Goal: Task Accomplishment & Management: Complete application form

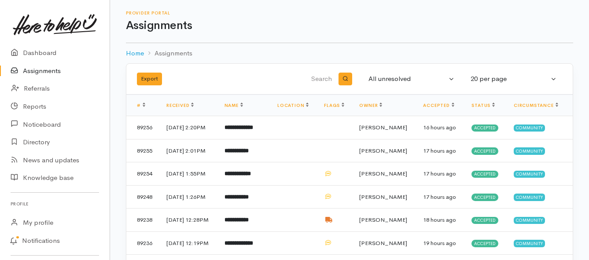
click at [50, 72] on link "Assignments" at bounding box center [55, 71] width 110 height 18
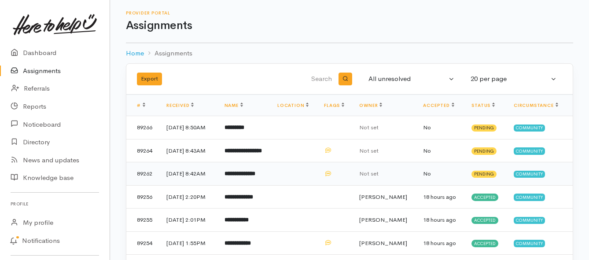
click at [252, 177] on b "**********" at bounding box center [239, 174] width 31 height 6
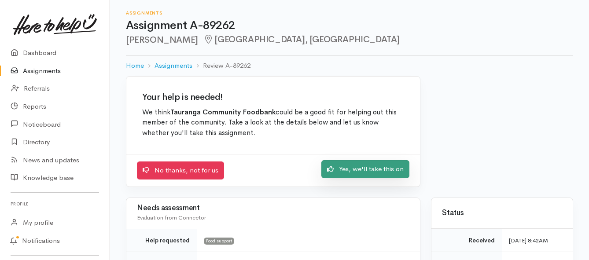
click at [349, 172] on link "Yes, we'll take this on" at bounding box center [365, 169] width 88 height 18
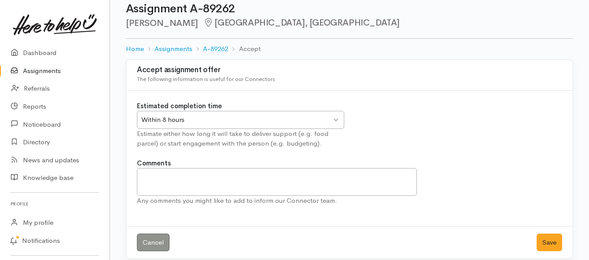
scroll to position [26, 0]
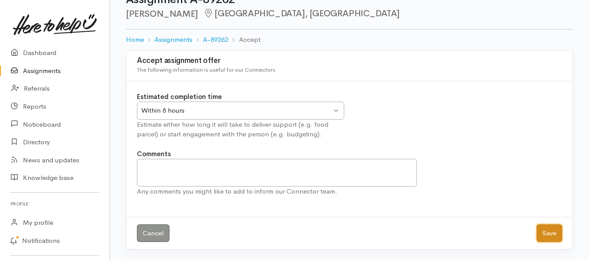
click at [543, 231] on button "Save" at bounding box center [550, 233] width 26 height 18
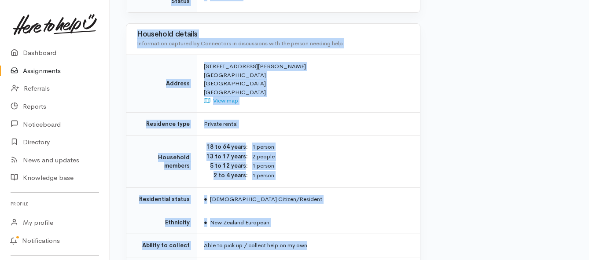
scroll to position [704, 0]
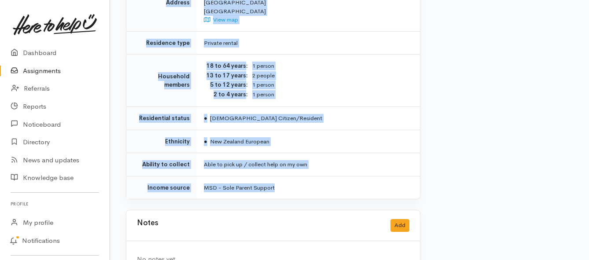
drag, startPoint x: 202, startPoint y: 77, endPoint x: 322, endPoint y: 179, distance: 156.8
copy div "**********"
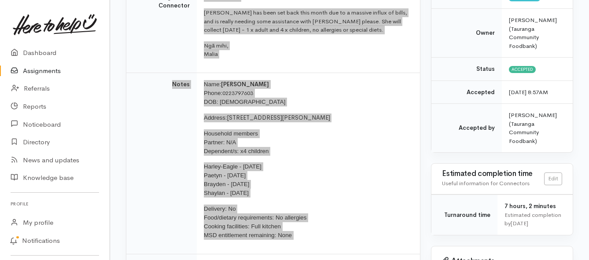
scroll to position [176, 0]
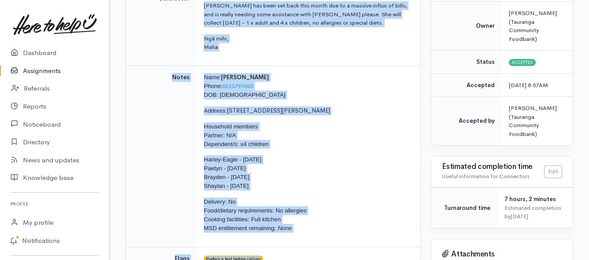
drag, startPoint x: 47, startPoint y: 72, endPoint x: 45, endPoint y: 66, distance: 6.4
click at [47, 72] on link "Assignments" at bounding box center [55, 71] width 110 height 18
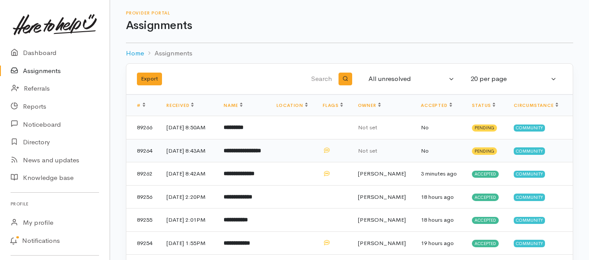
click at [242, 154] on b "**********" at bounding box center [242, 151] width 37 height 6
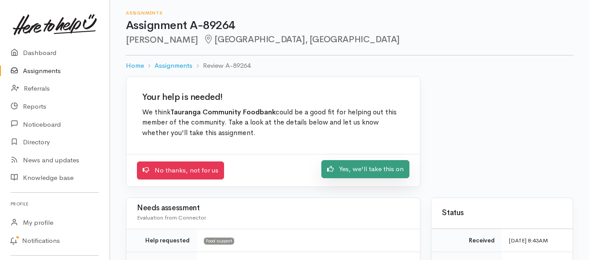
click at [338, 169] on link "Yes, we'll take this on" at bounding box center [365, 169] width 88 height 18
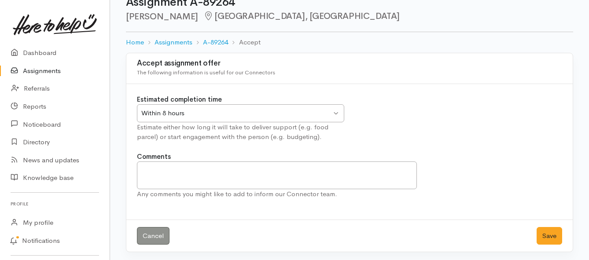
scroll to position [26, 0]
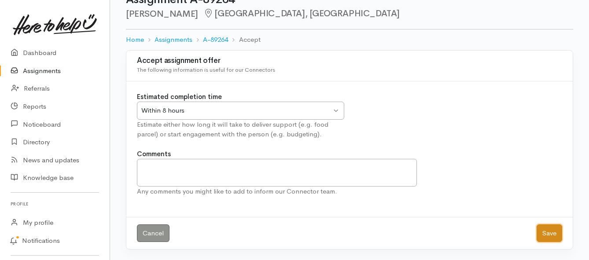
click at [549, 235] on button "Save" at bounding box center [550, 233] width 26 height 18
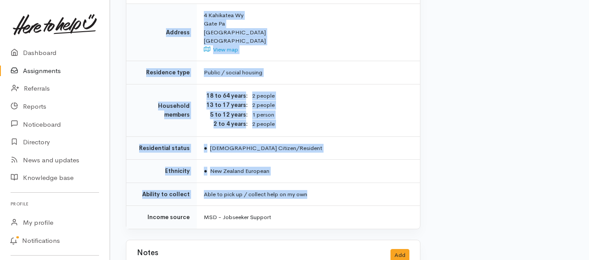
scroll to position [704, 0]
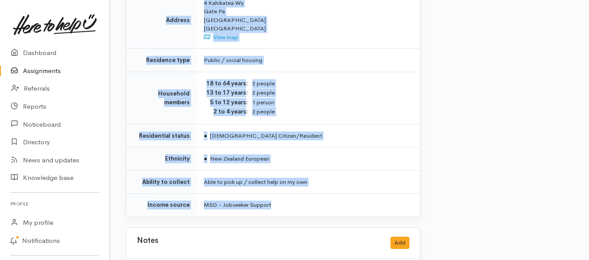
drag, startPoint x: 201, startPoint y: 120, endPoint x: 341, endPoint y: 178, distance: 151.8
copy div "**********"
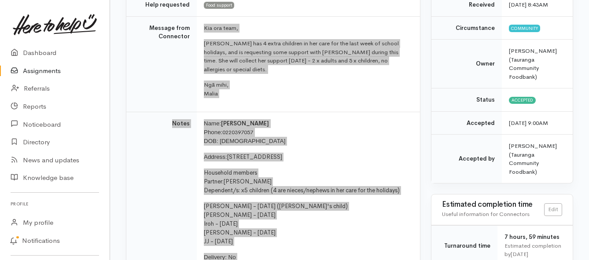
scroll to position [132, 0]
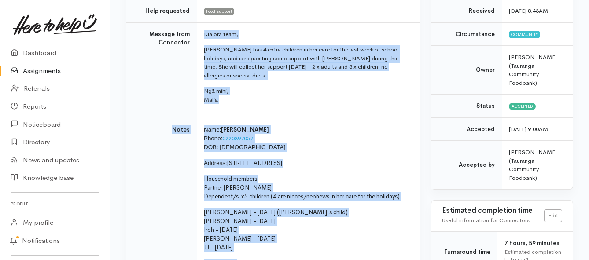
click at [33, 74] on link "Assignments" at bounding box center [55, 71] width 110 height 18
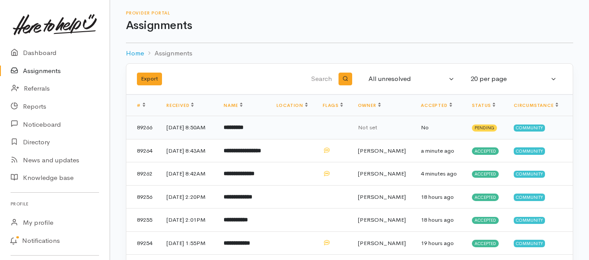
click at [243, 130] on b "*********" at bounding box center [234, 128] width 20 height 6
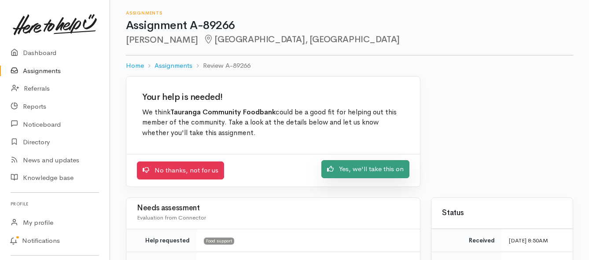
click at [391, 169] on link "Yes, we'll take this on" at bounding box center [365, 169] width 88 height 18
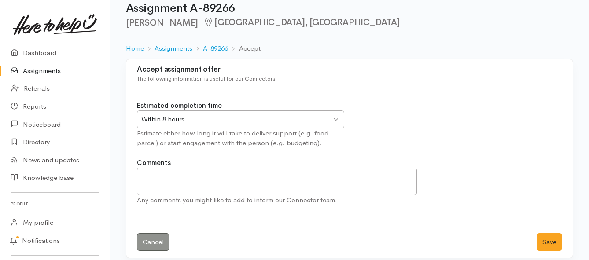
scroll to position [26, 0]
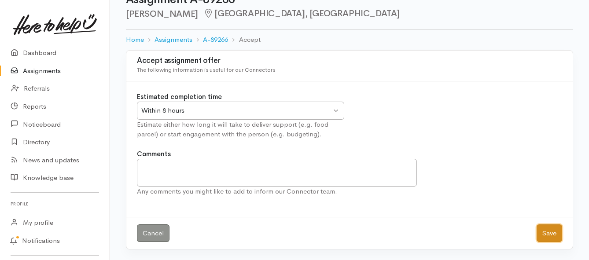
click at [541, 233] on button "Save" at bounding box center [550, 233] width 26 height 18
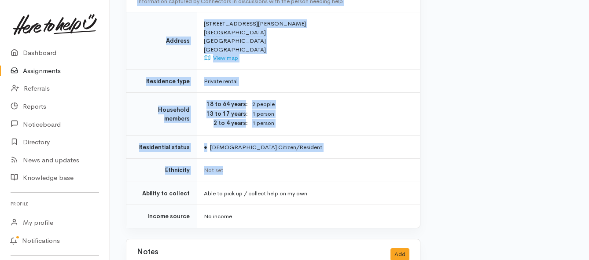
scroll to position [655, 0]
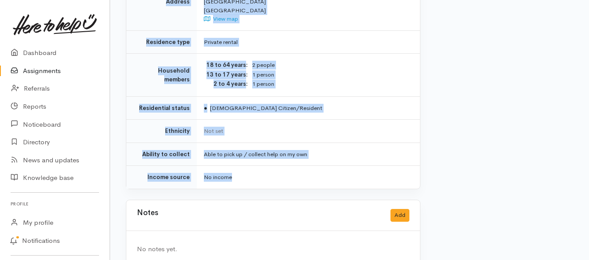
drag, startPoint x: 202, startPoint y: 69, endPoint x: 306, endPoint y: 154, distance: 135.1
copy div "**********"
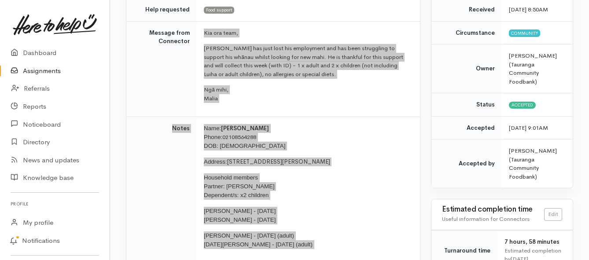
scroll to position [83, 0]
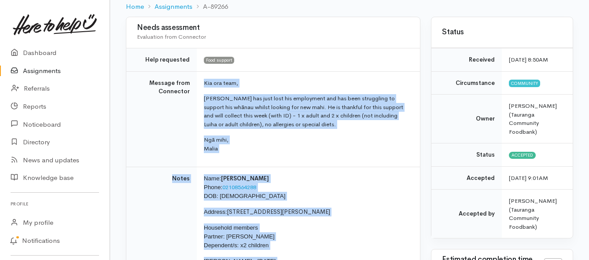
click at [39, 71] on link "Assignments" at bounding box center [55, 71] width 110 height 18
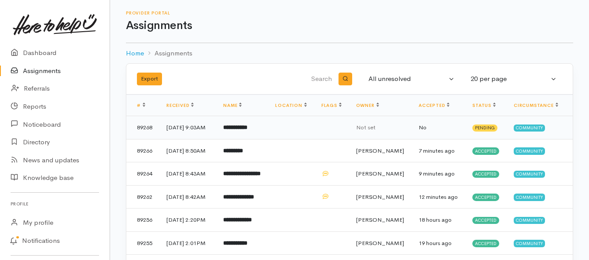
click at [247, 130] on b "**********" at bounding box center [235, 128] width 24 height 6
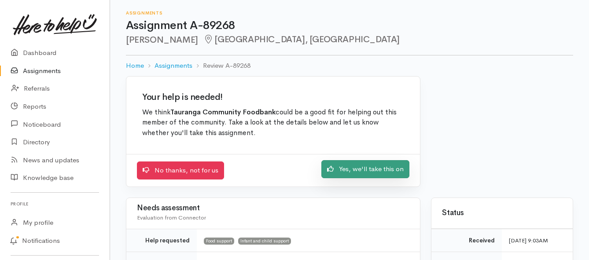
click at [364, 169] on link "Yes, we'll take this on" at bounding box center [365, 169] width 88 height 18
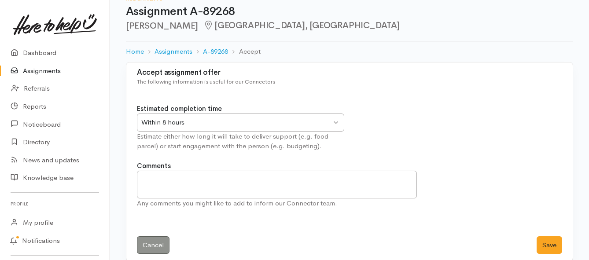
scroll to position [26, 0]
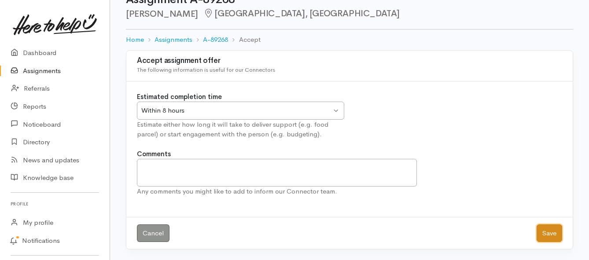
click at [538, 235] on button "Save" at bounding box center [550, 233] width 26 height 18
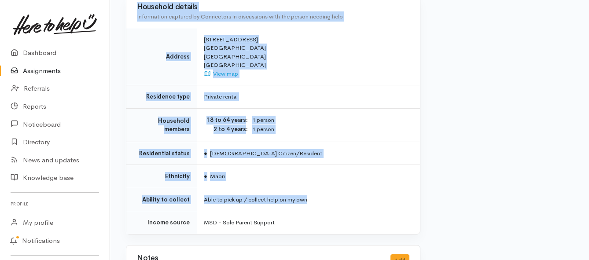
scroll to position [616, 0]
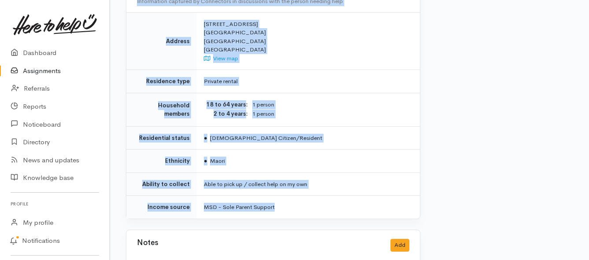
drag, startPoint x: 202, startPoint y: 113, endPoint x: 340, endPoint y: 178, distance: 152.4
copy div "**********"
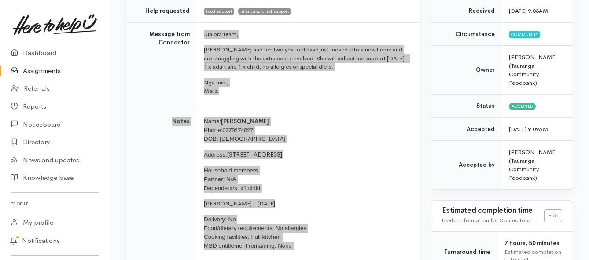
scroll to position [88, 0]
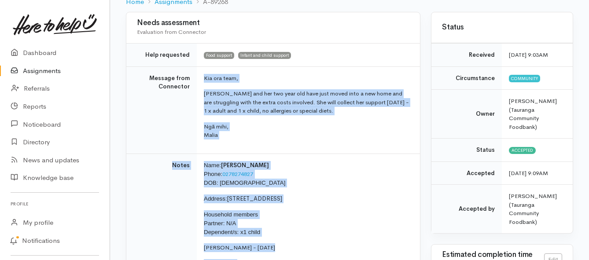
click at [51, 70] on link "Assignments" at bounding box center [55, 71] width 110 height 18
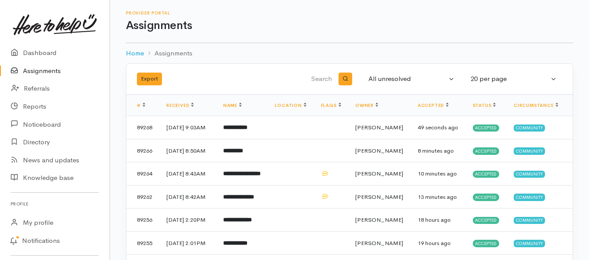
click at [34, 70] on link "Assignments" at bounding box center [55, 71] width 110 height 18
click at [237, 130] on b "**********" at bounding box center [235, 128] width 24 height 6
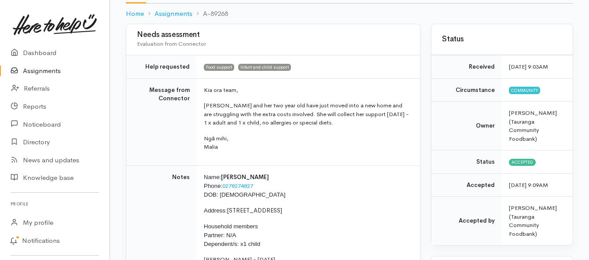
scroll to position [88, 0]
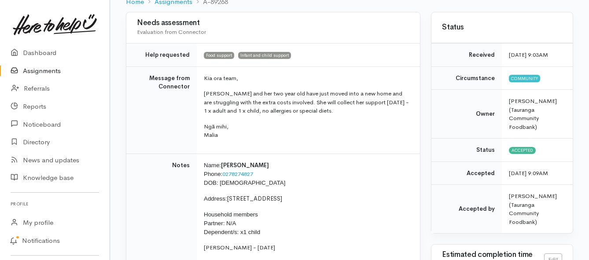
click at [26, 71] on link "Assignments" at bounding box center [55, 71] width 110 height 18
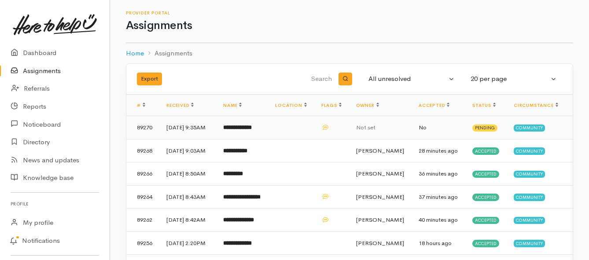
click at [252, 130] on b "**********" at bounding box center [237, 128] width 29 height 6
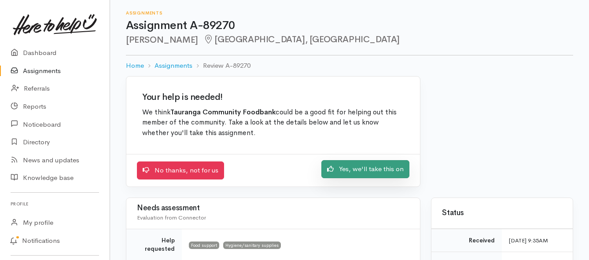
click at [377, 174] on link "Yes, we'll take this on" at bounding box center [365, 169] width 88 height 18
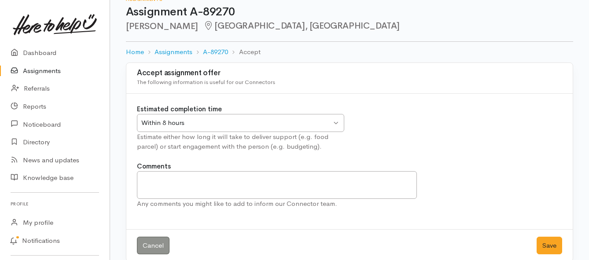
scroll to position [26, 0]
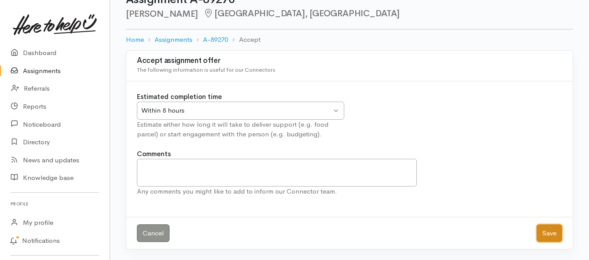
click at [544, 235] on button "Save" at bounding box center [550, 233] width 26 height 18
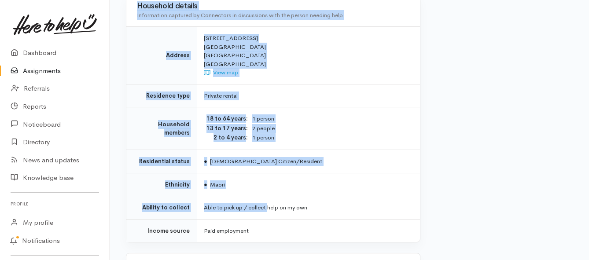
scroll to position [748, 0]
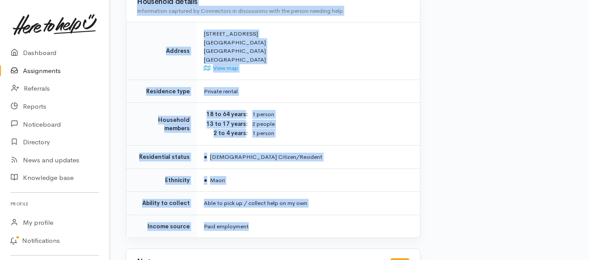
drag, startPoint x: 181, startPoint y: 130, endPoint x: 282, endPoint y: 212, distance: 129.9
copy div "**********"
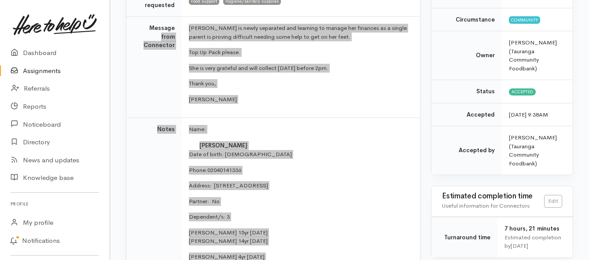
scroll to position [103, 0]
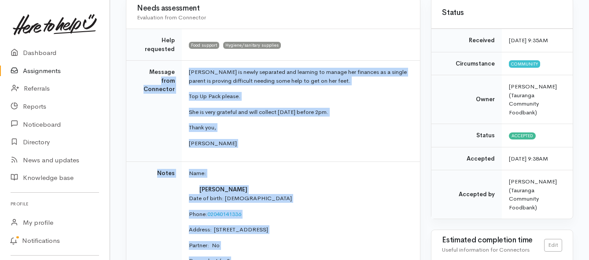
click at [44, 71] on link "Assignments" at bounding box center [55, 71] width 110 height 18
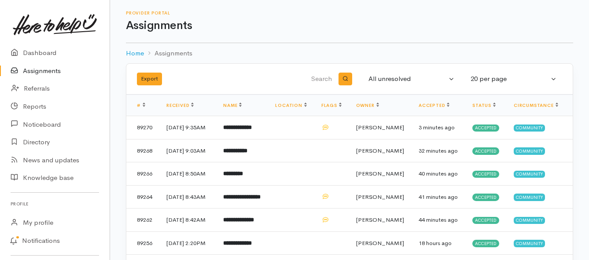
click at [31, 70] on link "Assignments" at bounding box center [55, 71] width 110 height 18
click at [33, 70] on link "Assignments" at bounding box center [55, 71] width 110 height 18
click at [30, 73] on link "Assignments" at bounding box center [55, 71] width 110 height 18
click at [35, 71] on link "Assignments" at bounding box center [55, 71] width 110 height 18
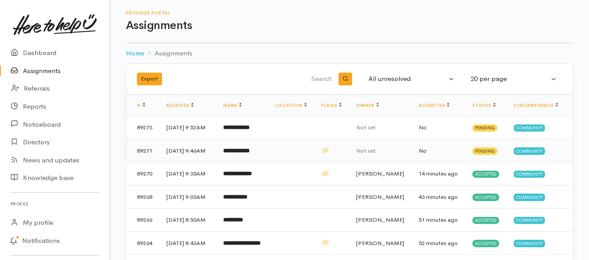
click at [247, 154] on b "**********" at bounding box center [236, 151] width 26 height 6
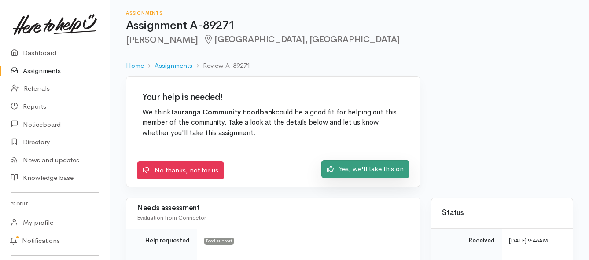
click at [344, 171] on link "Yes, we'll take this on" at bounding box center [365, 169] width 88 height 18
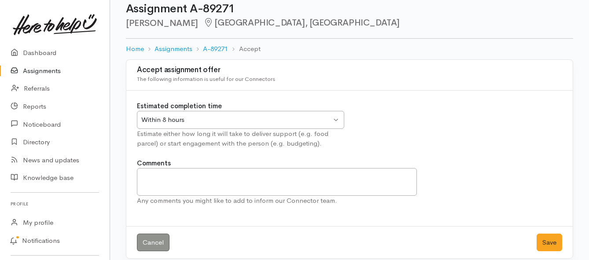
scroll to position [26, 0]
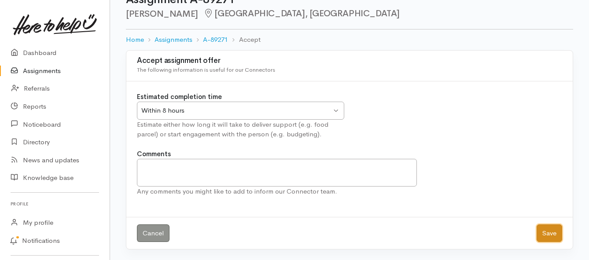
click at [549, 237] on button "Save" at bounding box center [550, 233] width 26 height 18
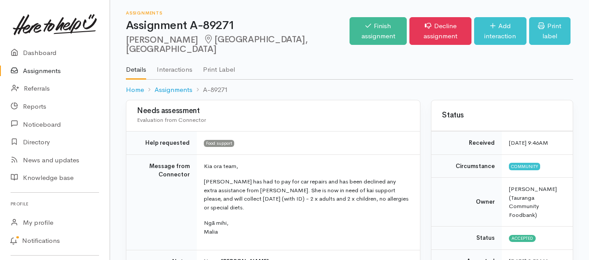
click at [38, 74] on link "Assignments" at bounding box center [55, 71] width 110 height 18
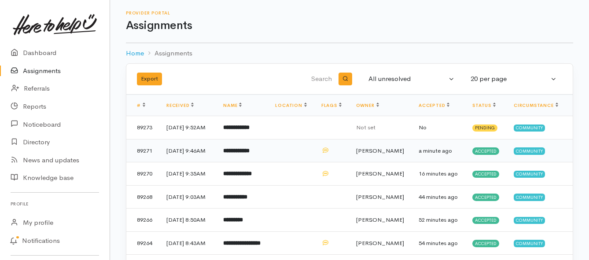
click at [236, 154] on b "**********" at bounding box center [236, 151] width 26 height 6
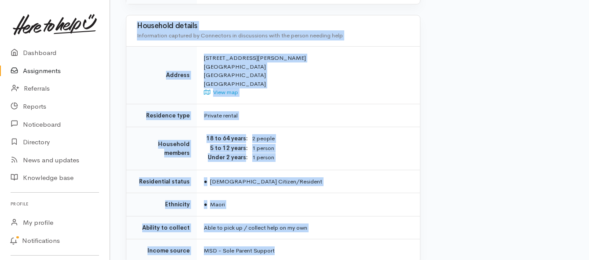
scroll to position [616, 0]
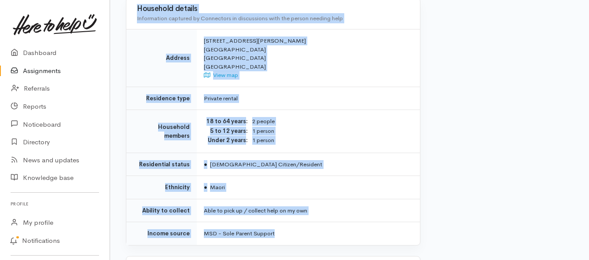
drag, startPoint x: 205, startPoint y: 154, endPoint x: 293, endPoint y: 205, distance: 101.7
copy div "**********"
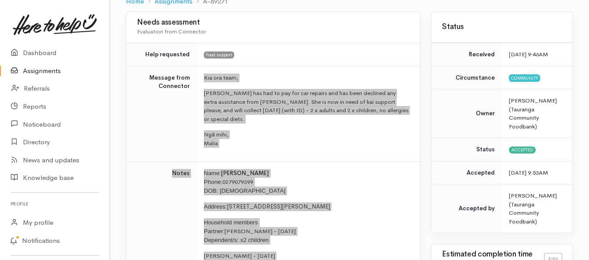
scroll to position [88, 0]
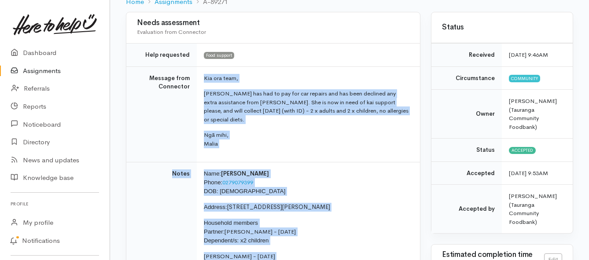
click at [41, 72] on link "Assignments" at bounding box center [55, 71] width 110 height 18
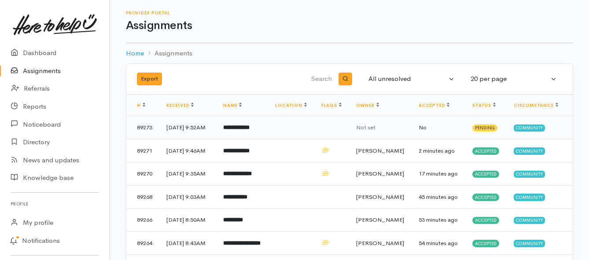
click at [247, 129] on b "**********" at bounding box center [236, 128] width 26 height 6
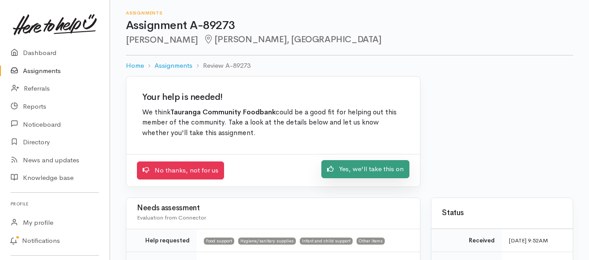
click at [338, 169] on link "Yes, we'll take this on" at bounding box center [365, 169] width 88 height 18
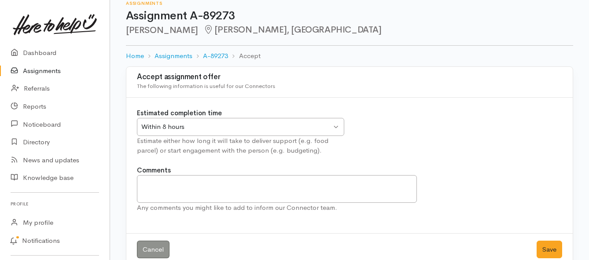
scroll to position [26, 0]
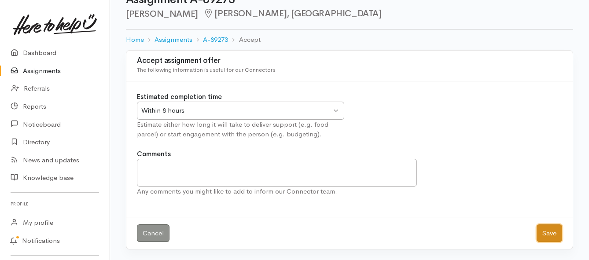
click at [541, 232] on button "Save" at bounding box center [550, 233] width 26 height 18
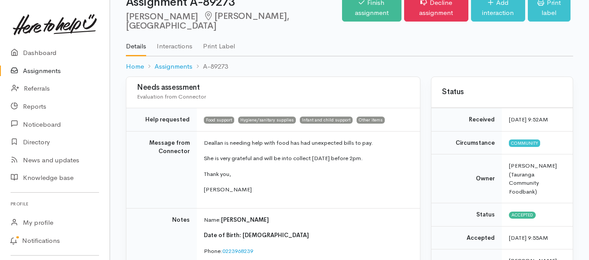
scroll to position [44, 0]
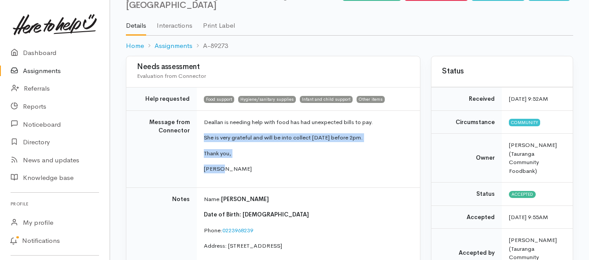
drag, startPoint x: 200, startPoint y: 117, endPoint x: 330, endPoint y: 142, distance: 132.2
click at [328, 151] on td "Deallan is needing help with food has had unexpected bills to pay. She is very …" at bounding box center [308, 148] width 223 height 77
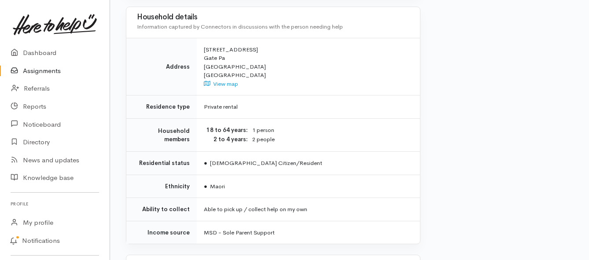
scroll to position [704, 0]
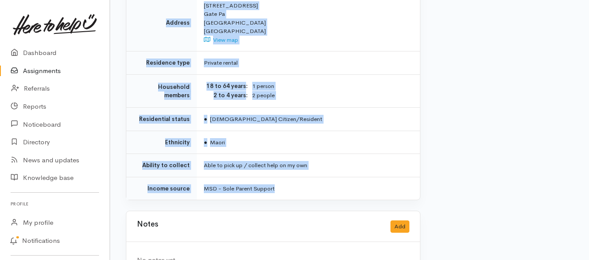
drag, startPoint x: 220, startPoint y: 118, endPoint x: 290, endPoint y: 167, distance: 86.2
copy div "**********"
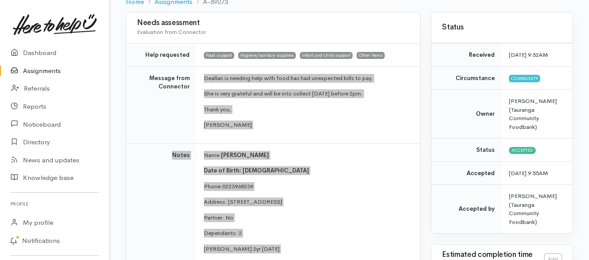
scroll to position [132, 0]
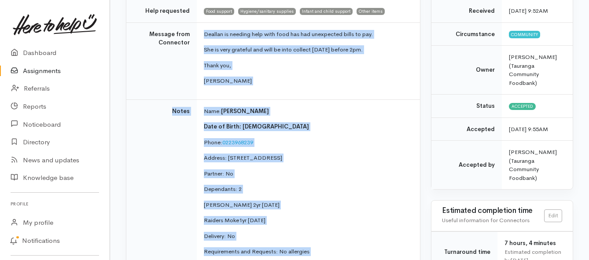
click at [50, 72] on link "Assignments" at bounding box center [55, 71] width 110 height 18
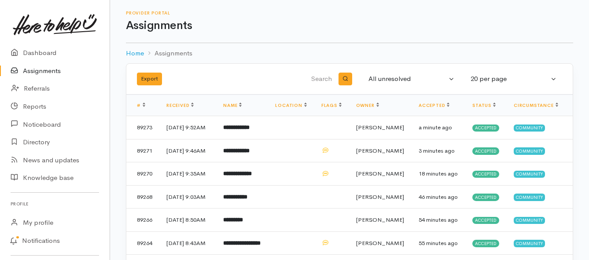
click at [53, 68] on link "Assignments" at bounding box center [55, 71] width 110 height 18
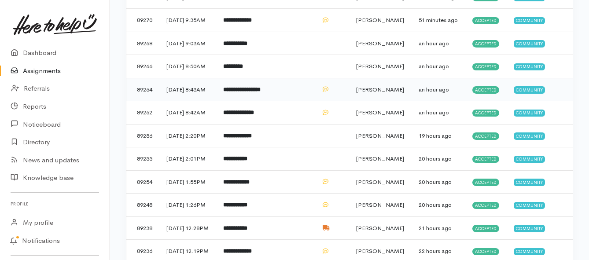
scroll to position [132, 0]
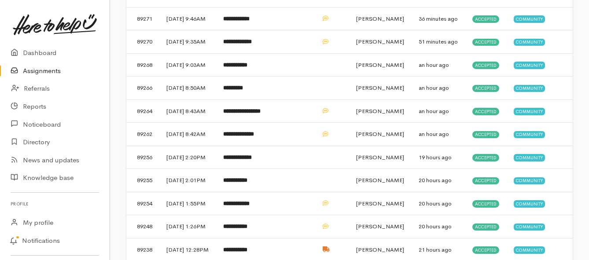
click at [27, 70] on link "Assignments" at bounding box center [55, 71] width 110 height 18
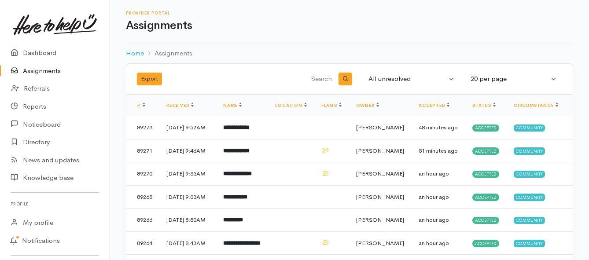
click at [37, 67] on link "Assignments" at bounding box center [55, 71] width 110 height 18
